Goal: Information Seeking & Learning: Learn about a topic

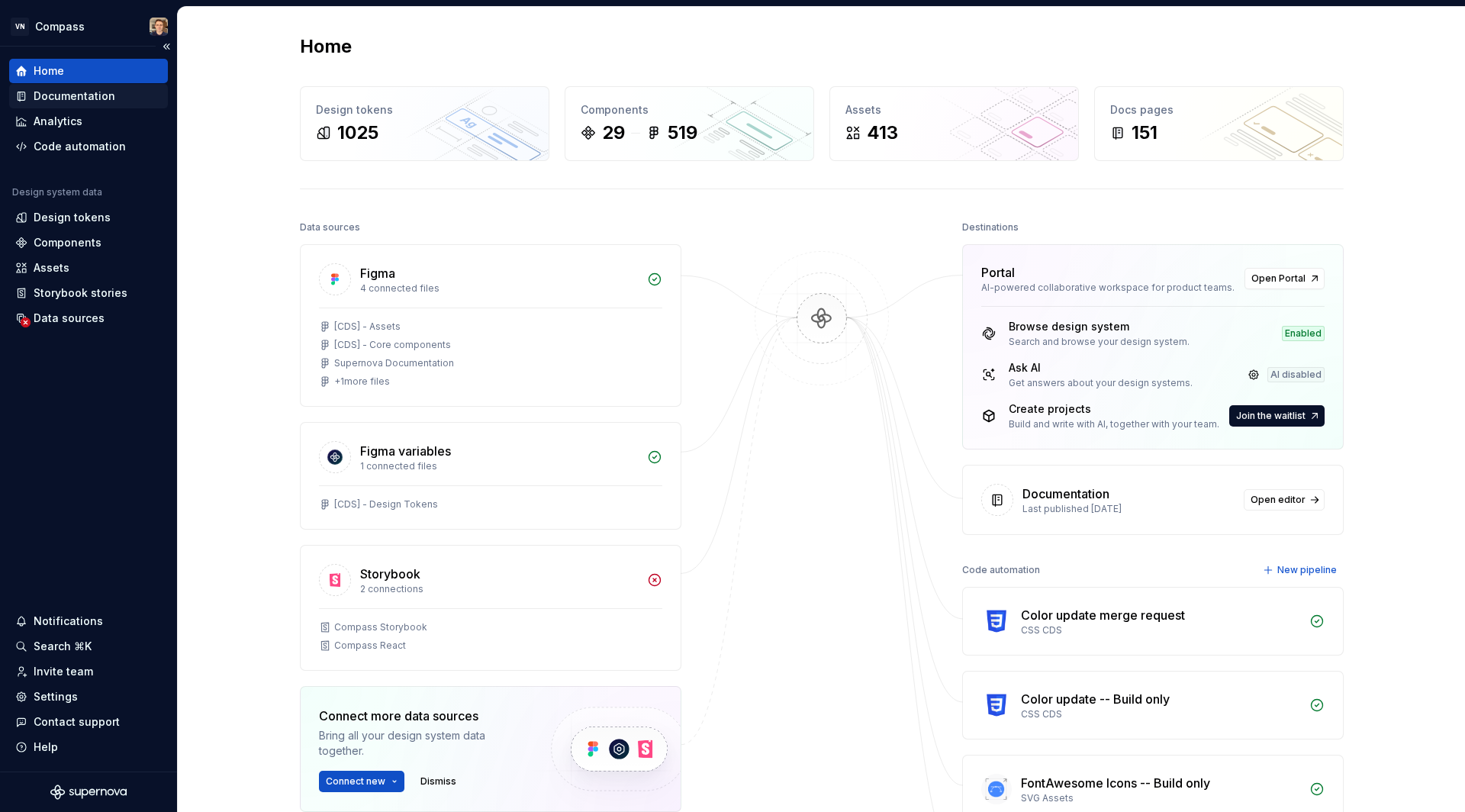
click at [90, 96] on div "Documentation" at bounding box center [74, 96] width 82 height 16
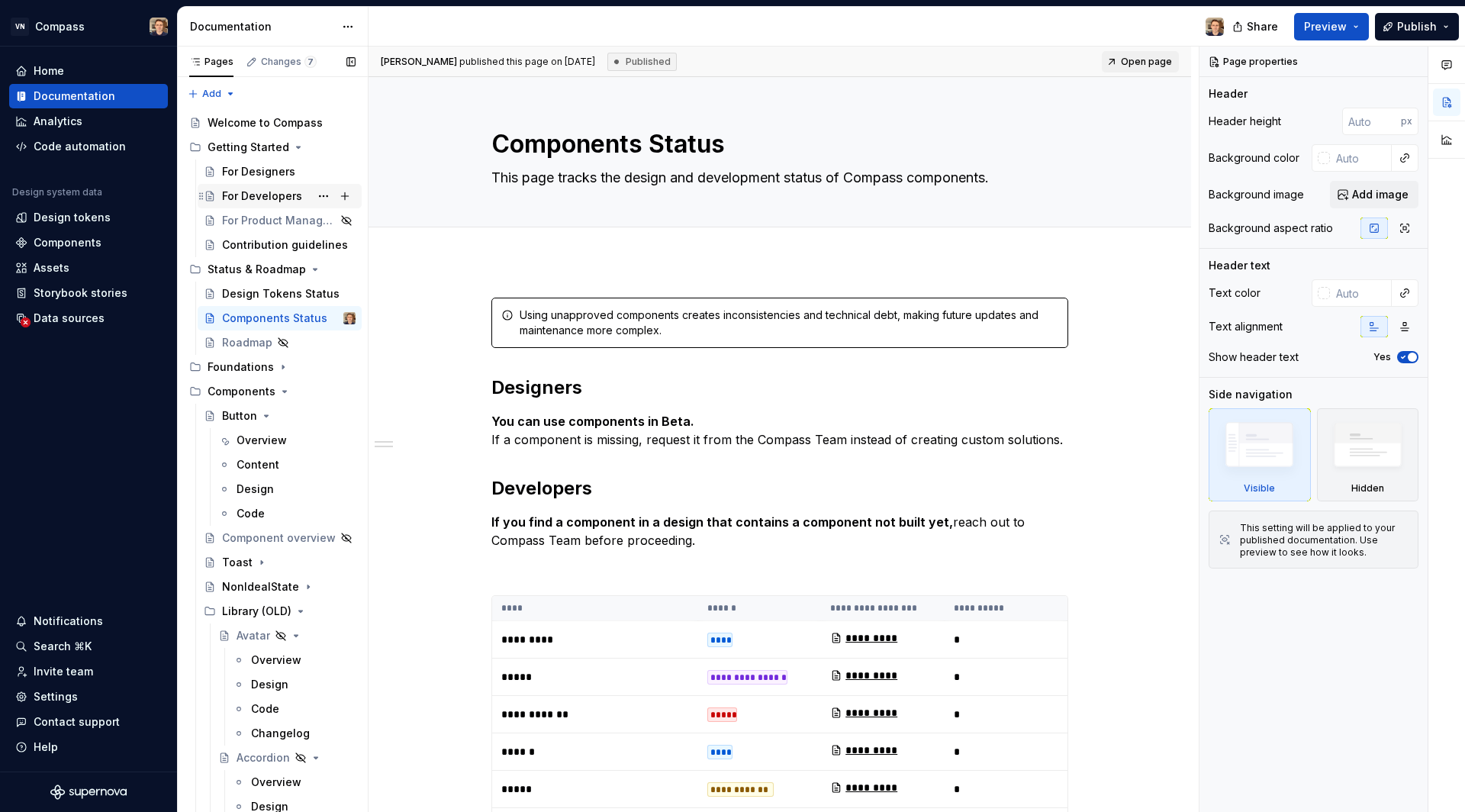
click at [266, 191] on div "For Developers" at bounding box center [262, 197] width 80 height 16
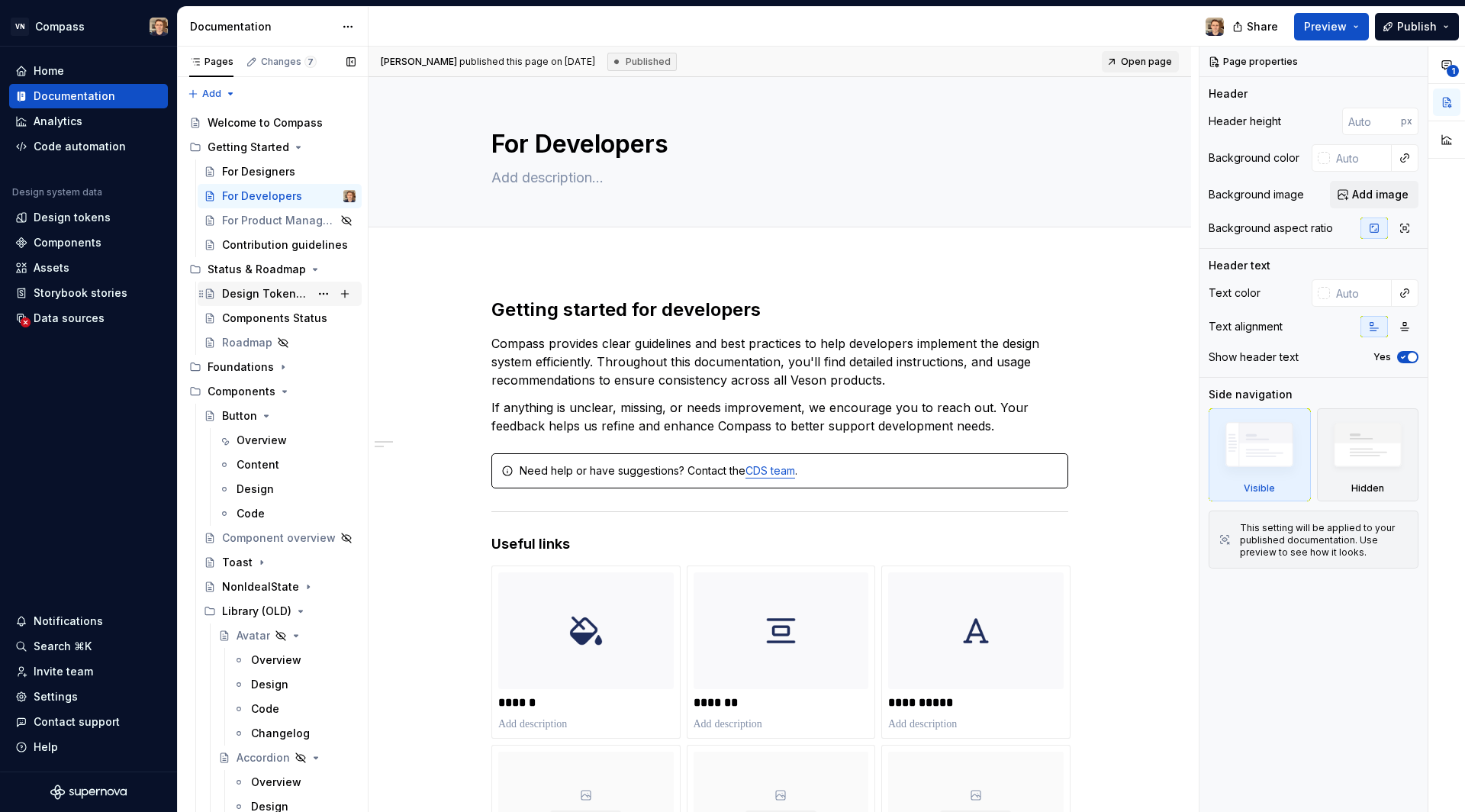
click at [287, 296] on div "Design Tokens Status" at bounding box center [266, 294] width 88 height 16
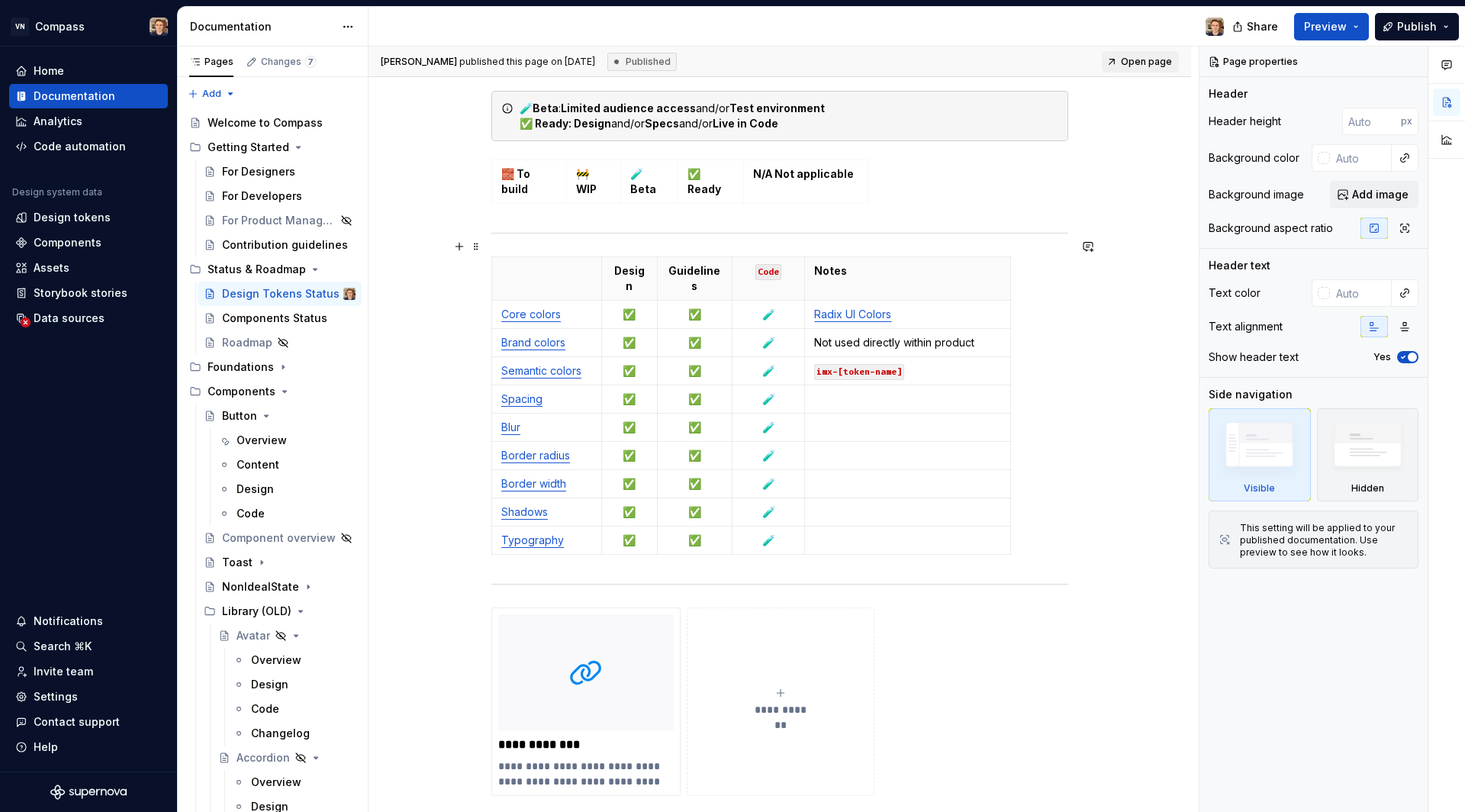
scroll to position [832, 0]
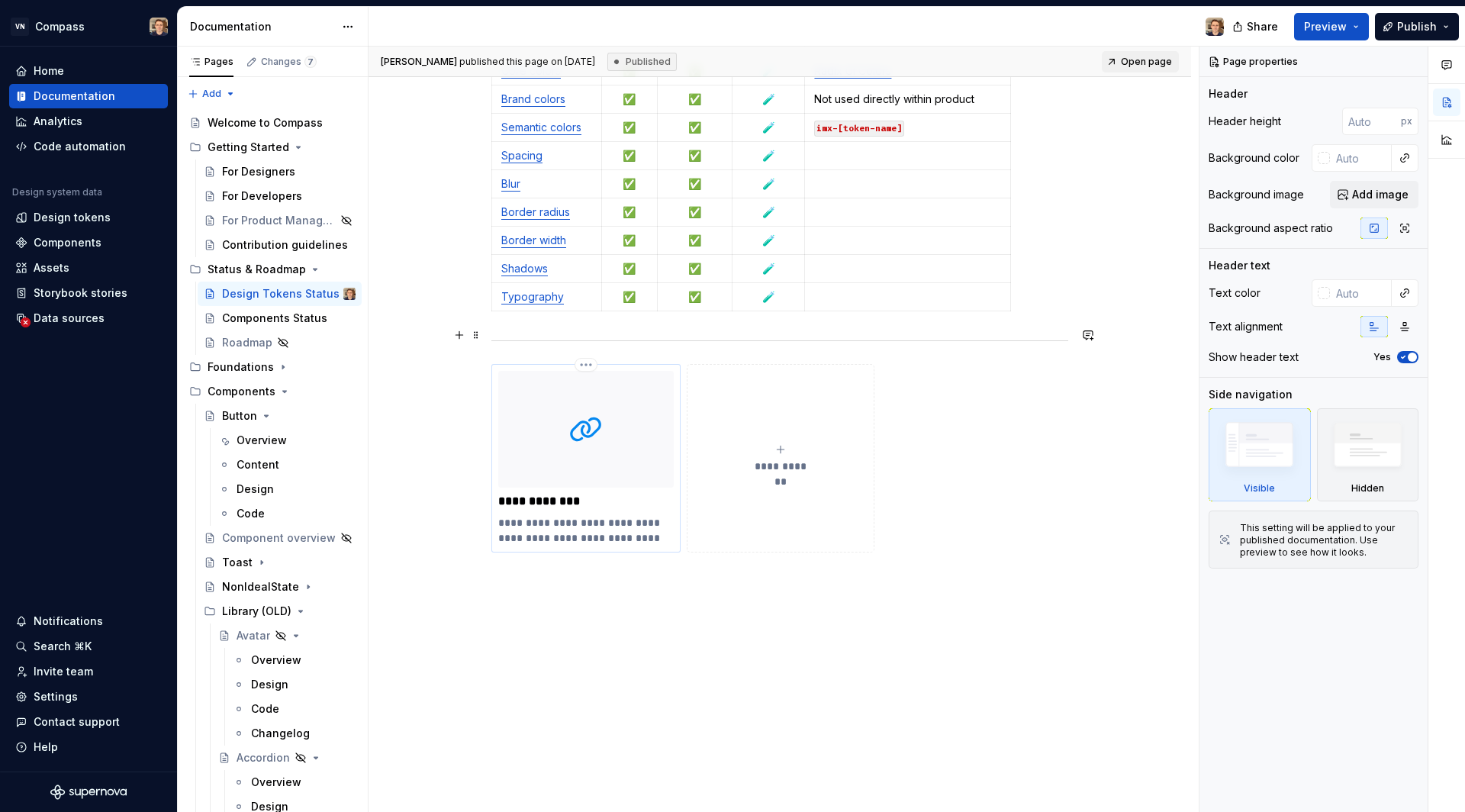
click at [599, 437] on img at bounding box center [586, 429] width 176 height 117
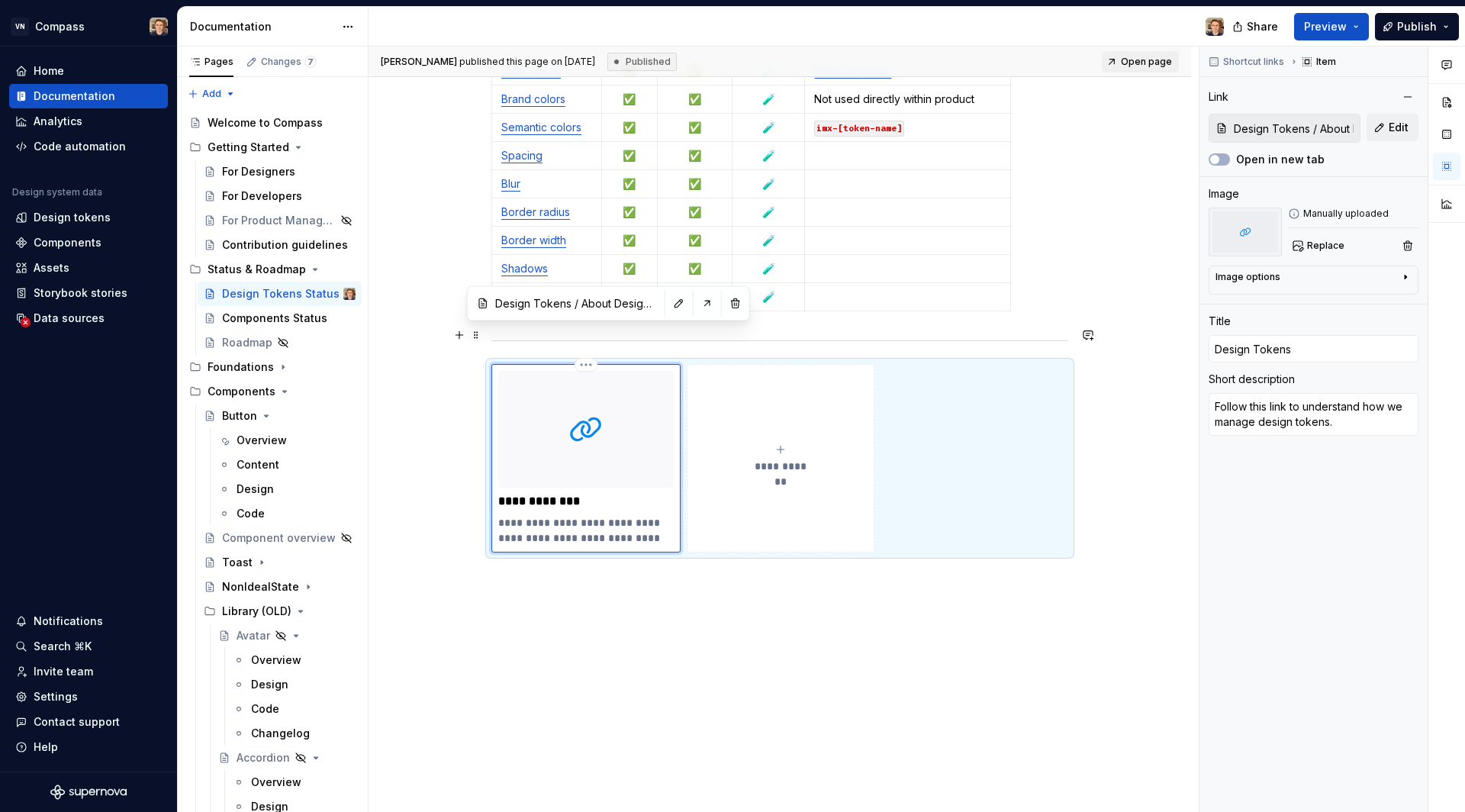
click at [599, 437] on img at bounding box center [586, 429] width 176 height 117
click at [697, 308] on button "button" at bounding box center [707, 303] width 21 height 21
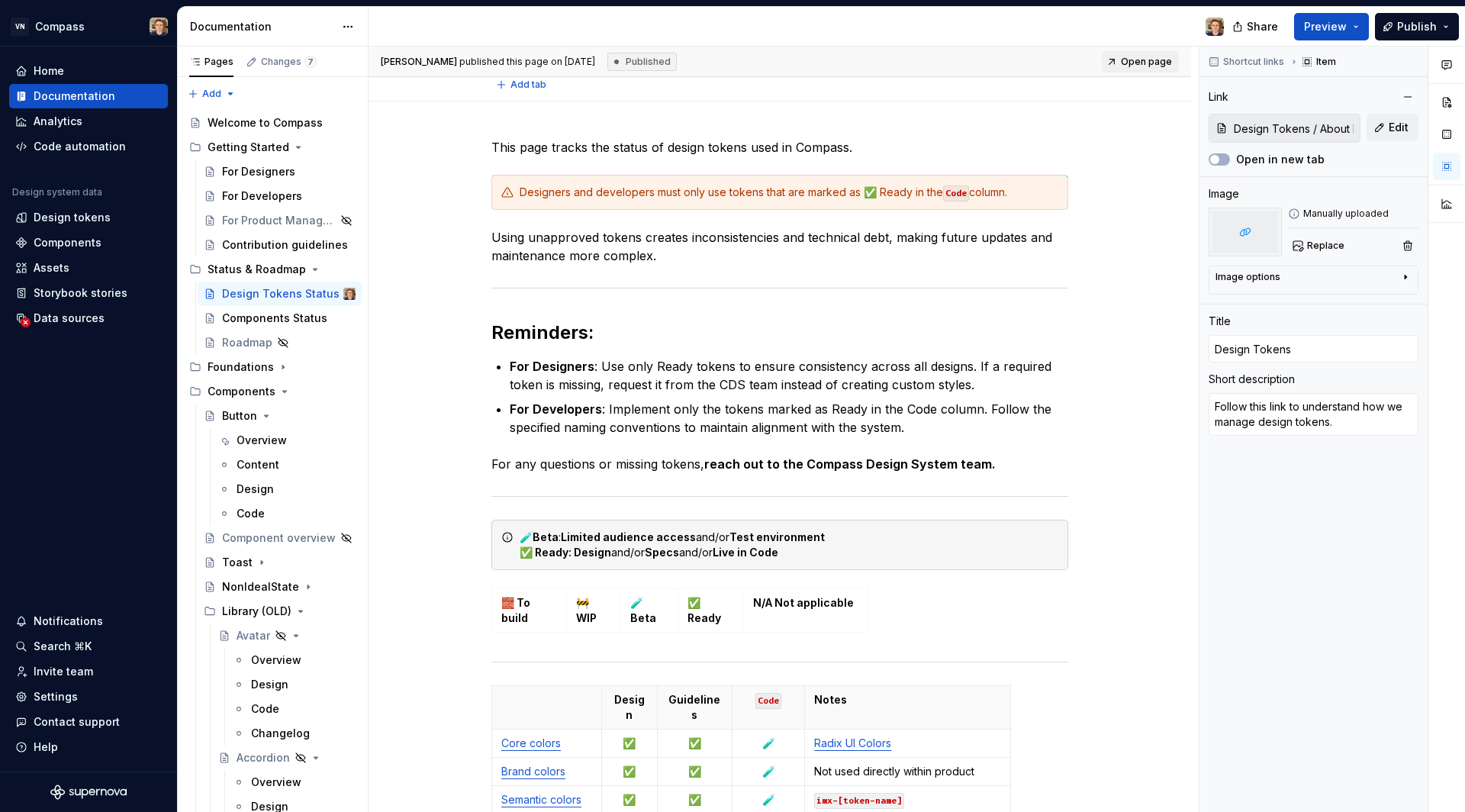
scroll to position [0, 0]
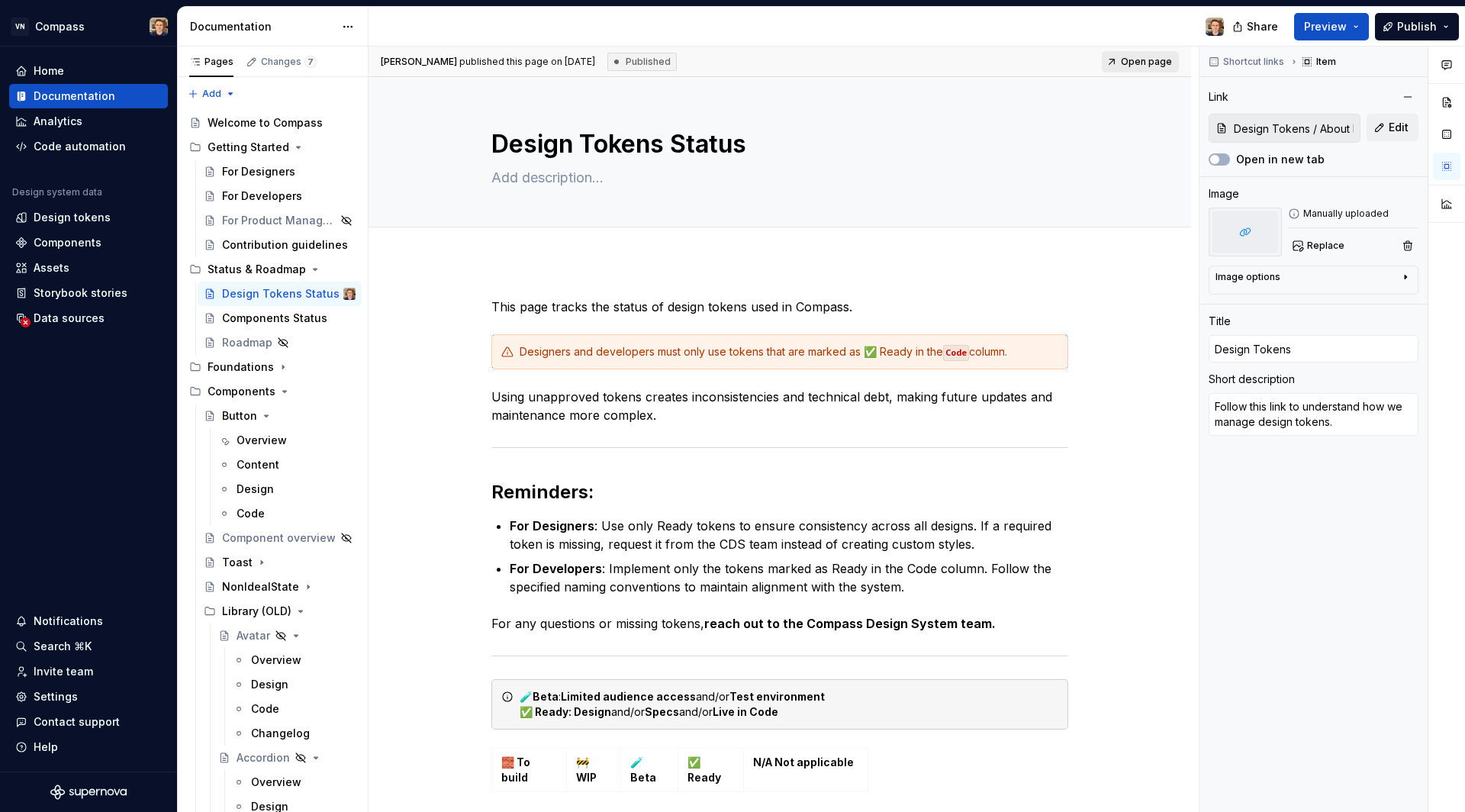
click at [1150, 63] on span "Open page" at bounding box center [1147, 62] width 51 height 12
type textarea "*"
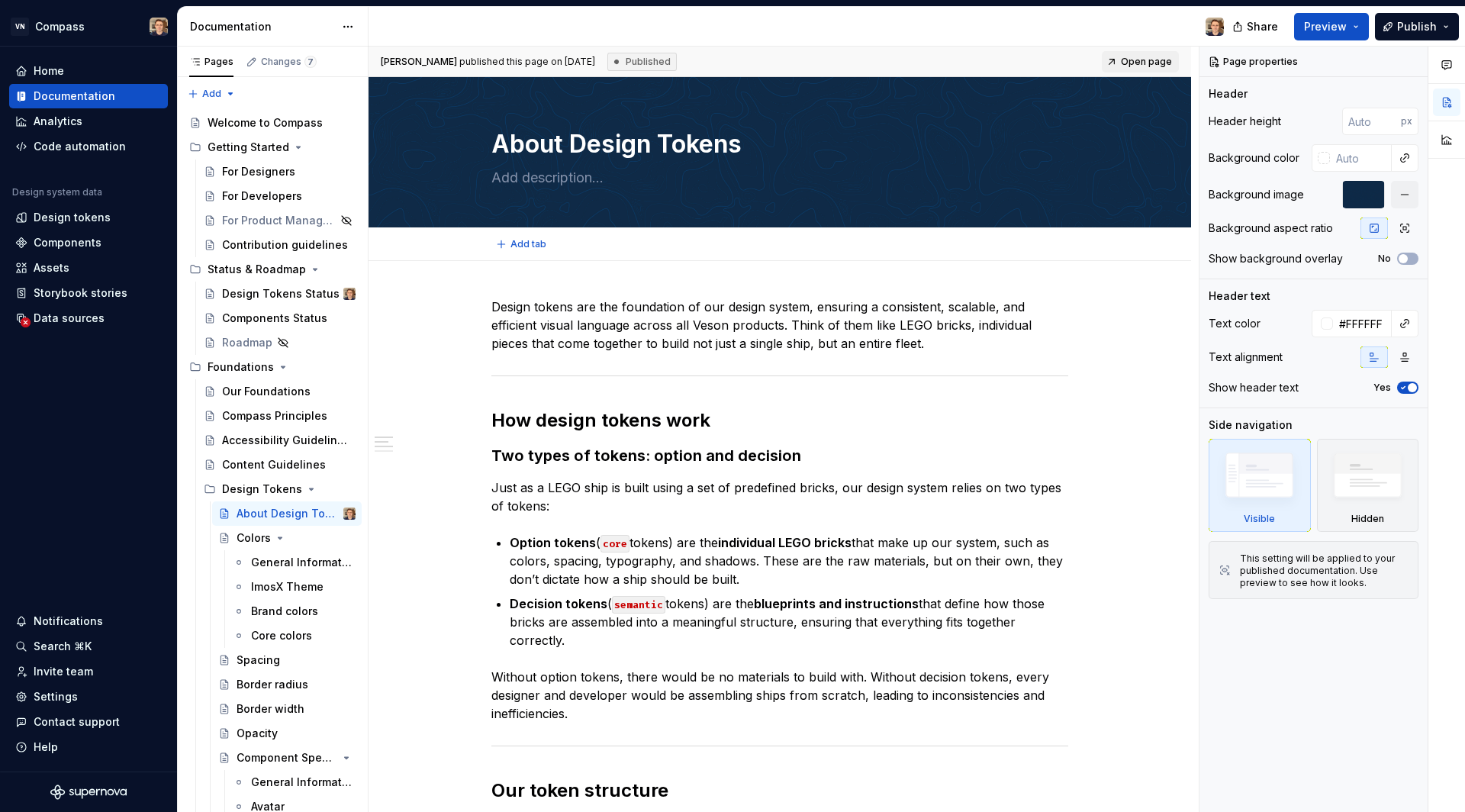
type textarea "*"
click at [62, 69] on div "Home" at bounding box center [48, 71] width 30 height 16
